Goal: Communication & Community: Participate in discussion

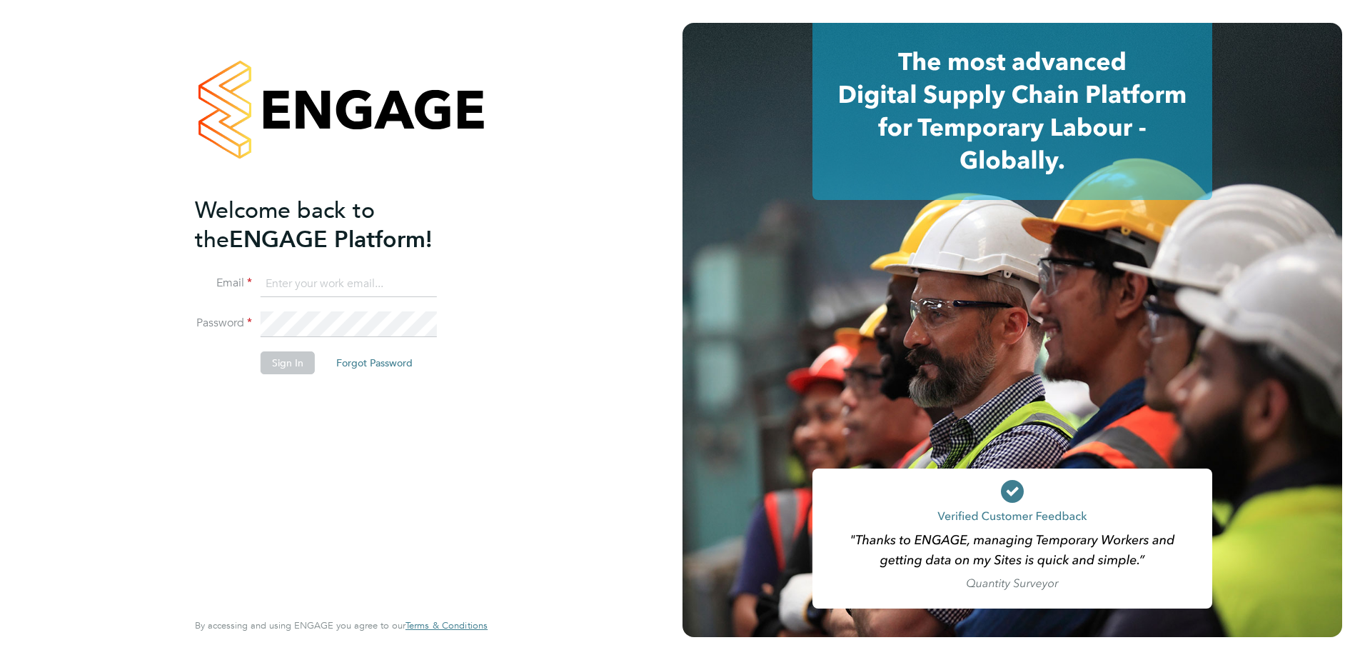
type input "[PERSON_NAME][EMAIL_ADDRESS][DOMAIN_NAME]"
click at [291, 360] on button "Sign In" at bounding box center [288, 362] width 54 height 23
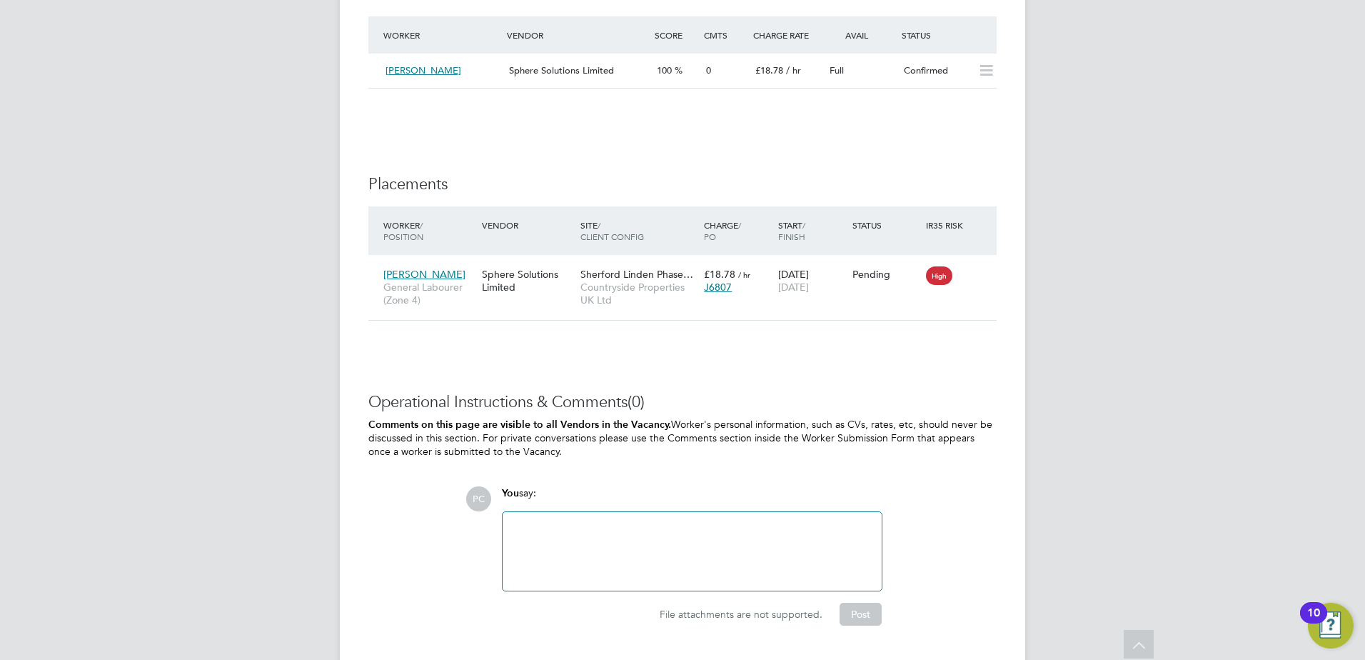
scroll to position [1338, 0]
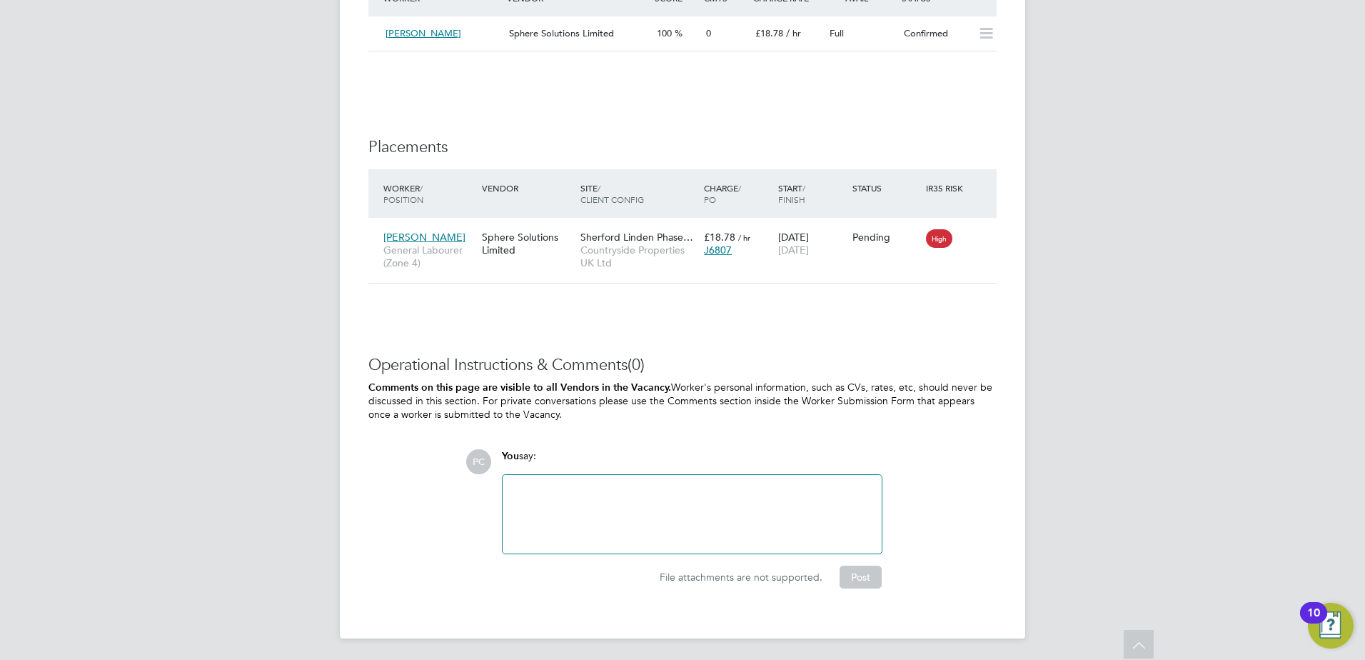
click at [512, 484] on div at bounding box center [692, 513] width 362 height 61
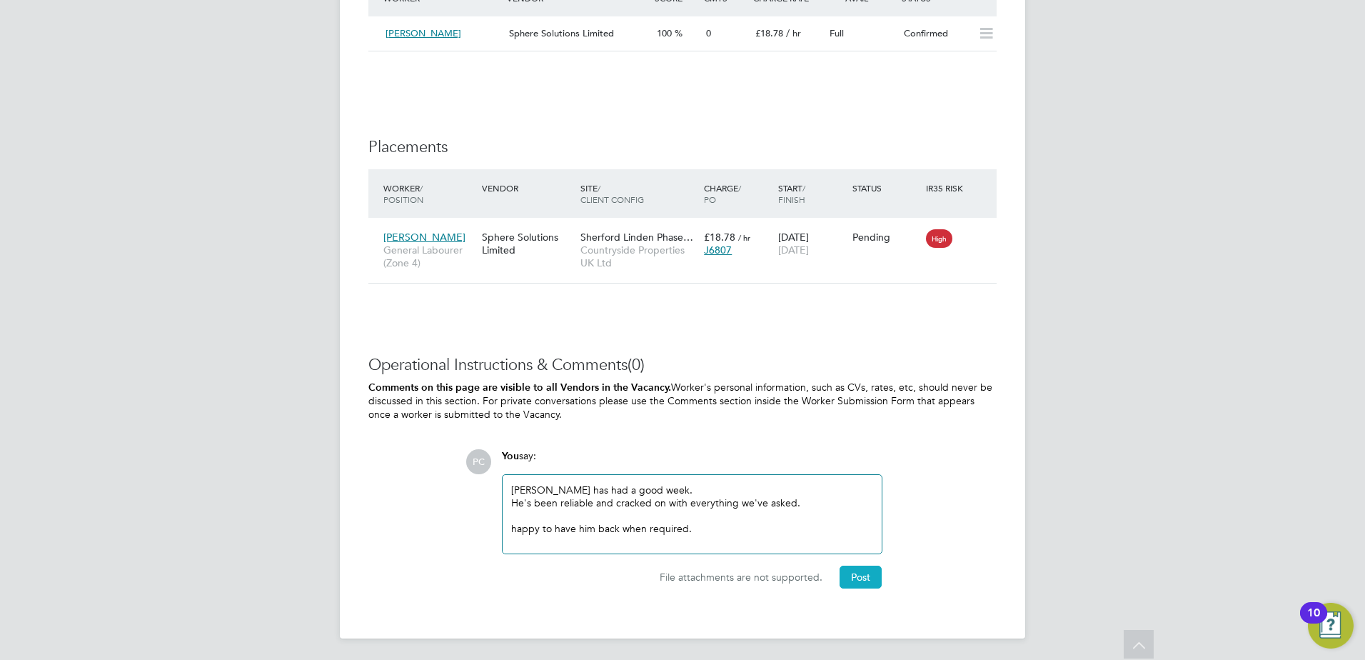
click at [865, 575] on button "Post" at bounding box center [861, 576] width 42 height 23
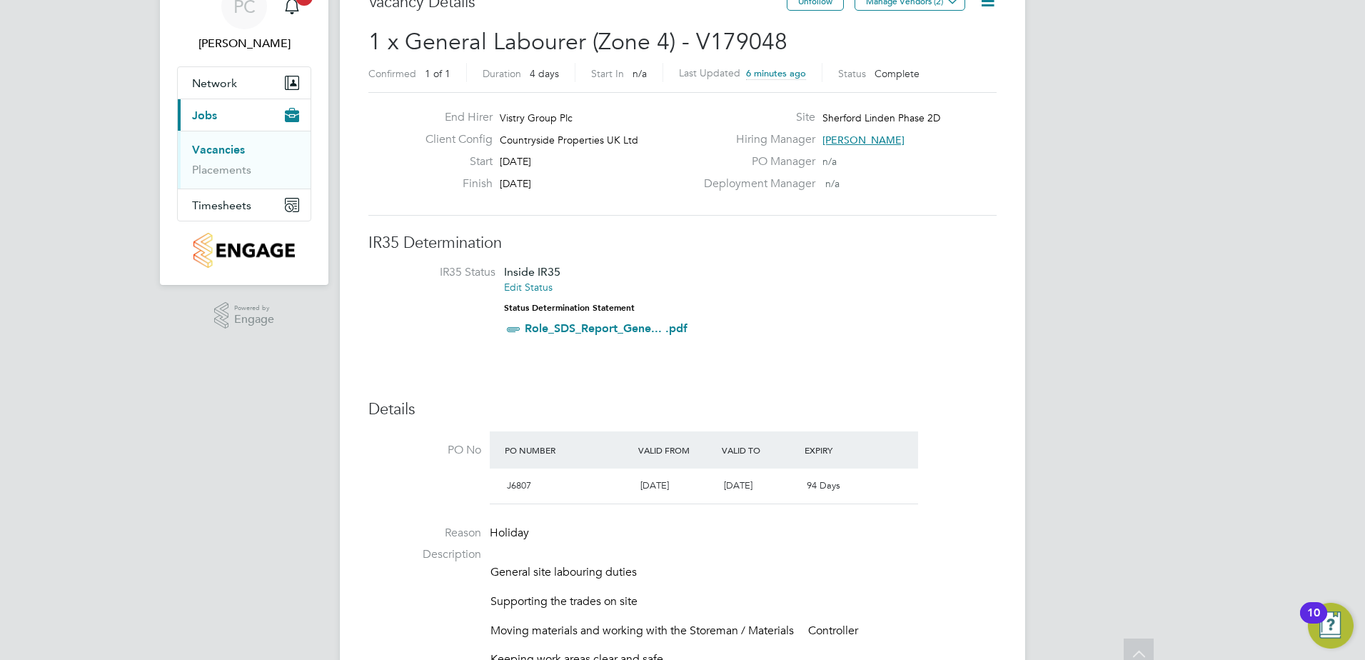
scroll to position [0, 0]
